Goal: Task Accomplishment & Management: Complete application form

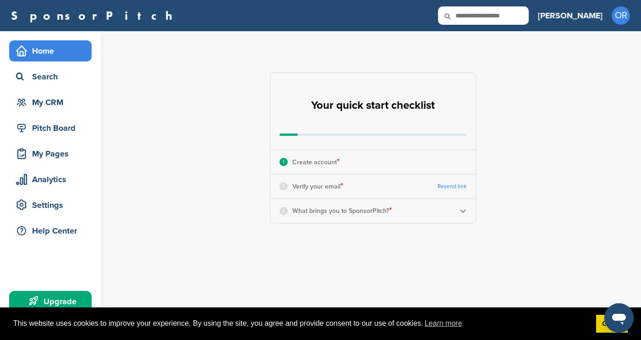
click at [456, 185] on link "Resend link" at bounding box center [452, 186] width 29 height 7
click at [453, 187] on link "Resend link" at bounding box center [452, 186] width 29 height 7
click at [594, 324] on div "This website uses cookies to improve your experience. By using the site, you ag…" at bounding box center [320, 323] width 641 height 33
click at [598, 329] on link "Got it!" at bounding box center [612, 323] width 32 height 18
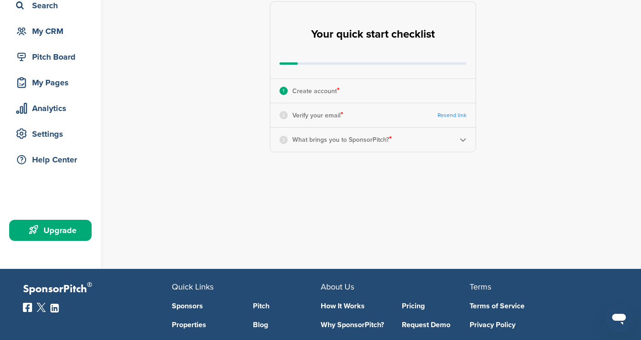
scroll to position [71, 0]
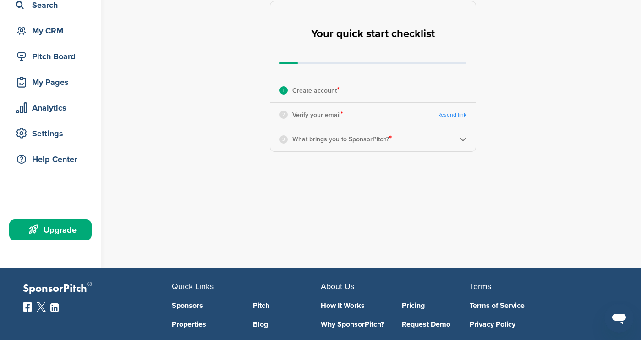
click at [449, 115] on link "Resend link" at bounding box center [452, 114] width 29 height 7
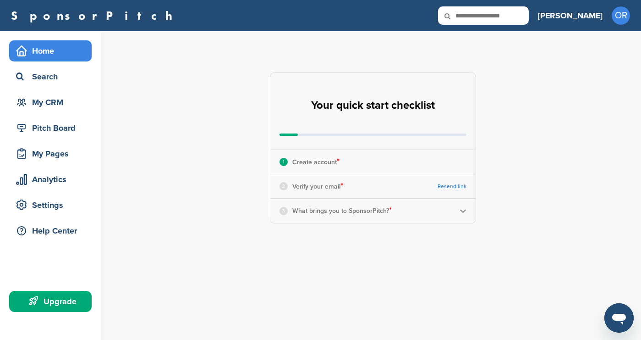
click at [466, 211] on img at bounding box center [463, 210] width 7 height 7
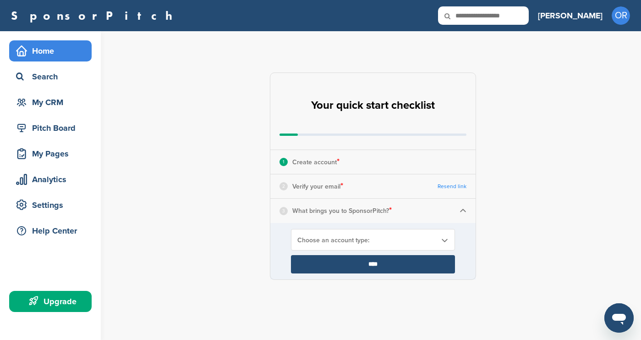
click at [414, 241] on span "Choose an account type:" at bounding box center [366, 240] width 139 height 8
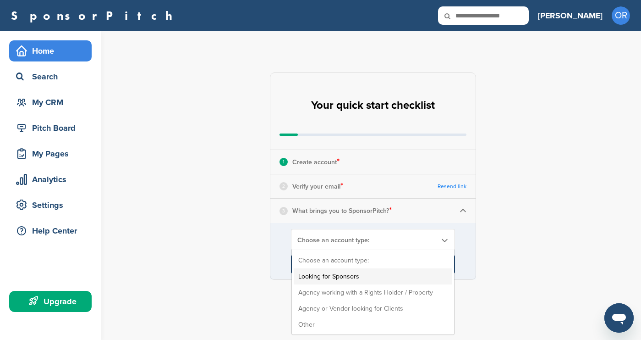
click at [357, 280] on li "Looking for Sponsors" at bounding box center [373, 276] width 159 height 16
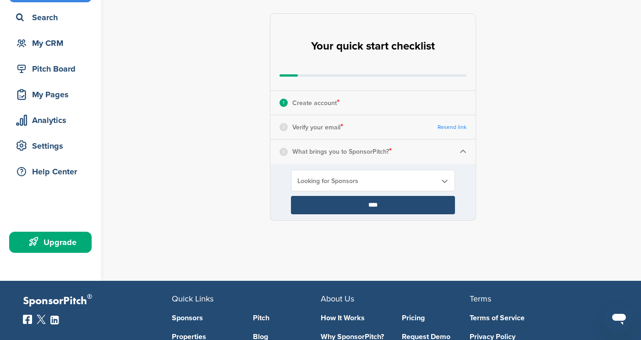
scroll to position [62, 0]
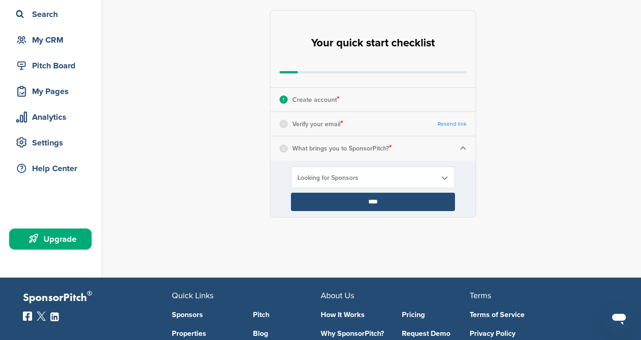
click at [443, 180] on b at bounding box center [444, 178] width 8 height 8
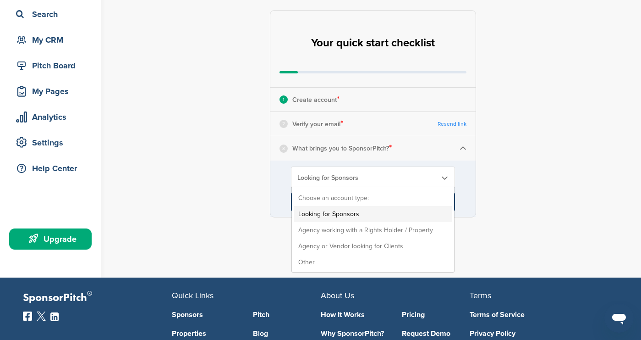
click at [347, 214] on li "Looking for Sponsors" at bounding box center [373, 214] width 159 height 16
